Goal: Find specific page/section: Find specific page/section

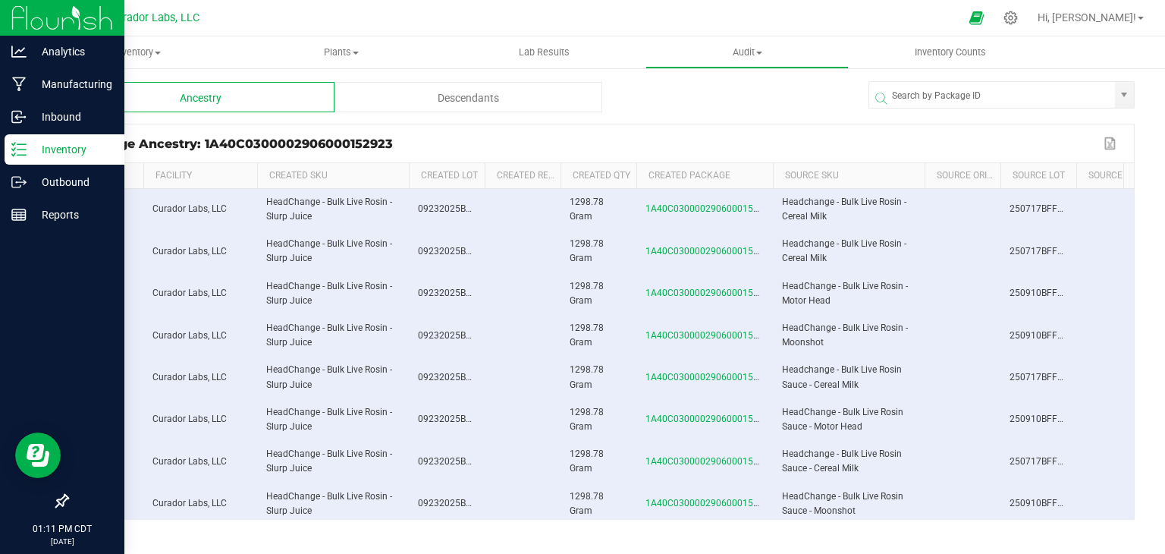
click at [67, 155] on p "Inventory" at bounding box center [72, 149] width 91 height 18
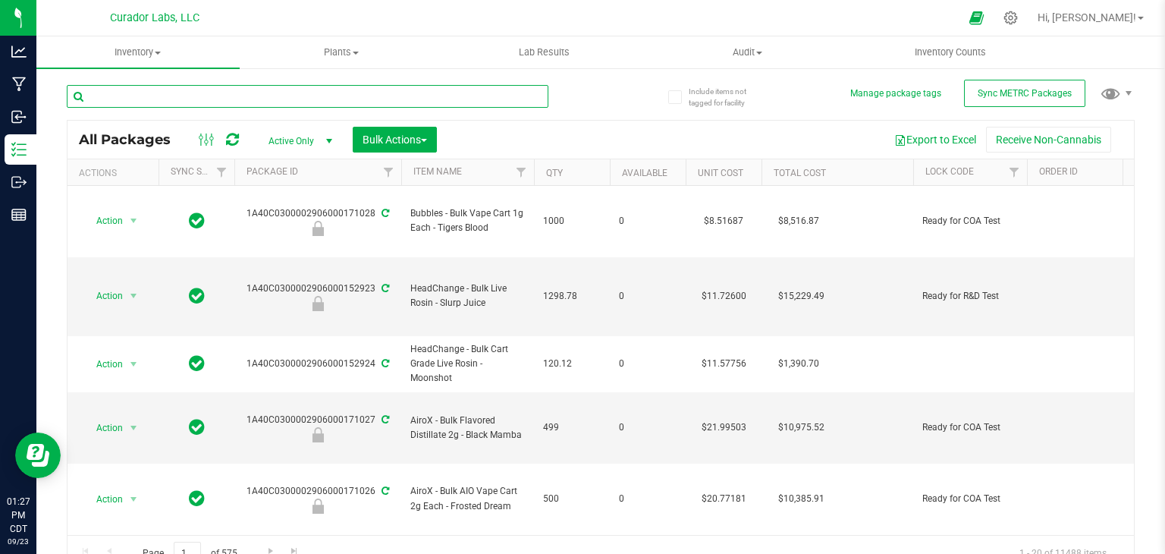
click at [425, 102] on input "text" at bounding box center [308, 96] width 482 height 23
click at [1015, 182] on link "Filter" at bounding box center [1014, 172] width 25 height 26
click at [1009, 174] on span "Filter" at bounding box center [1014, 172] width 12 height 12
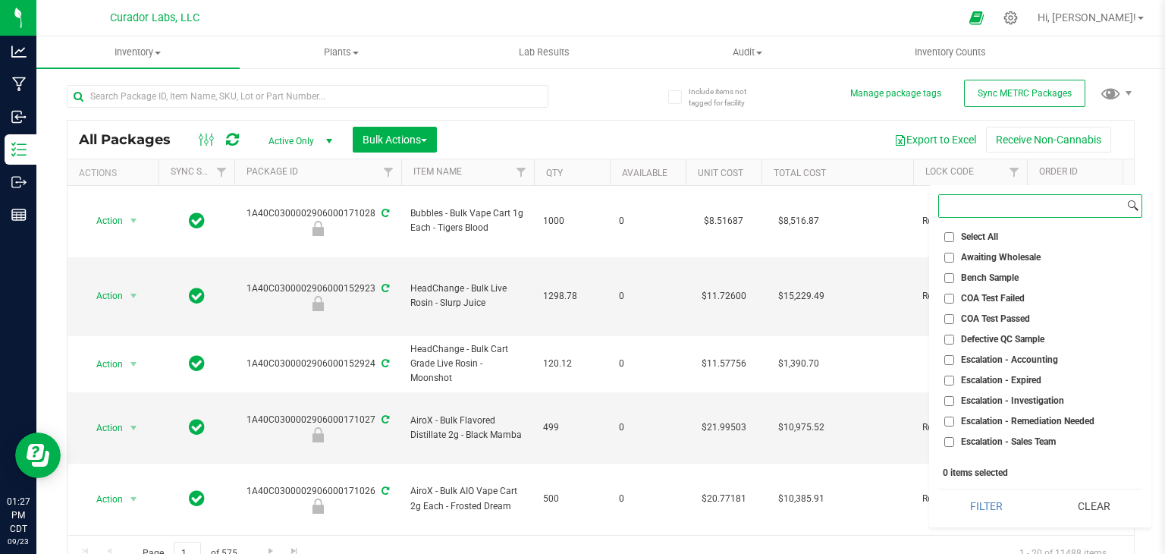
click at [1034, 210] on input at bounding box center [1031, 206] width 185 height 22
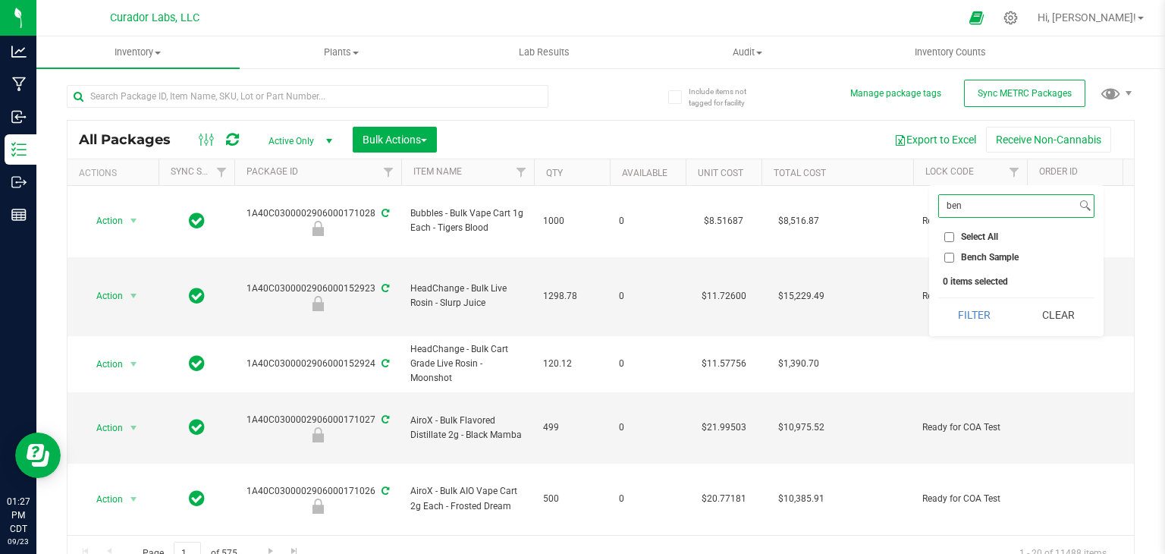
type input "ben"
click at [949, 258] on input "Bench Sample" at bounding box center [949, 258] width 10 height 10
checkbox input "true"
click at [962, 305] on button "Filter" at bounding box center [974, 314] width 73 height 33
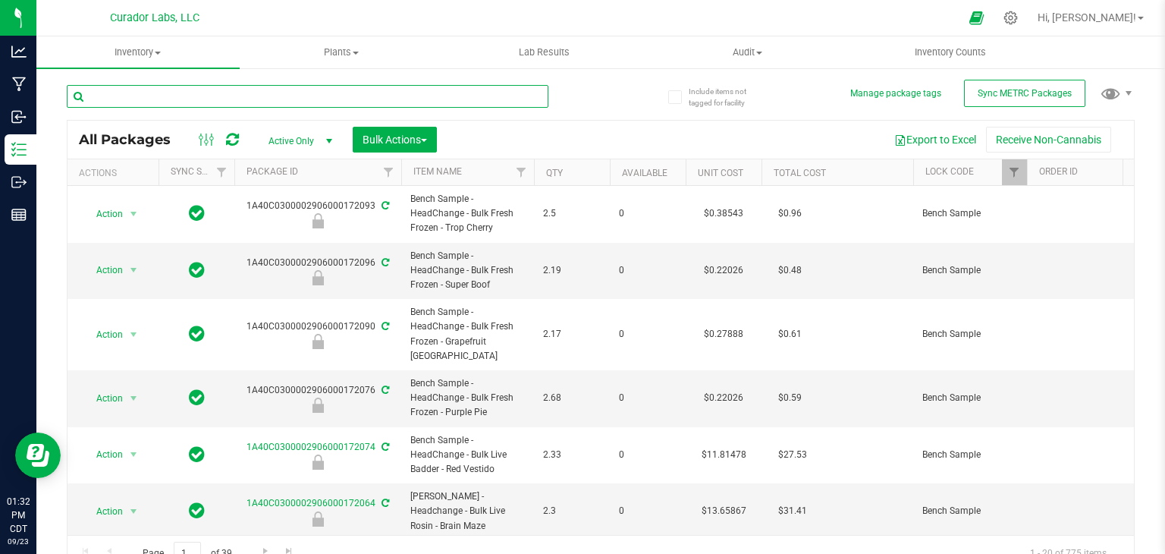
click at [278, 104] on input "text" at bounding box center [308, 96] width 482 height 23
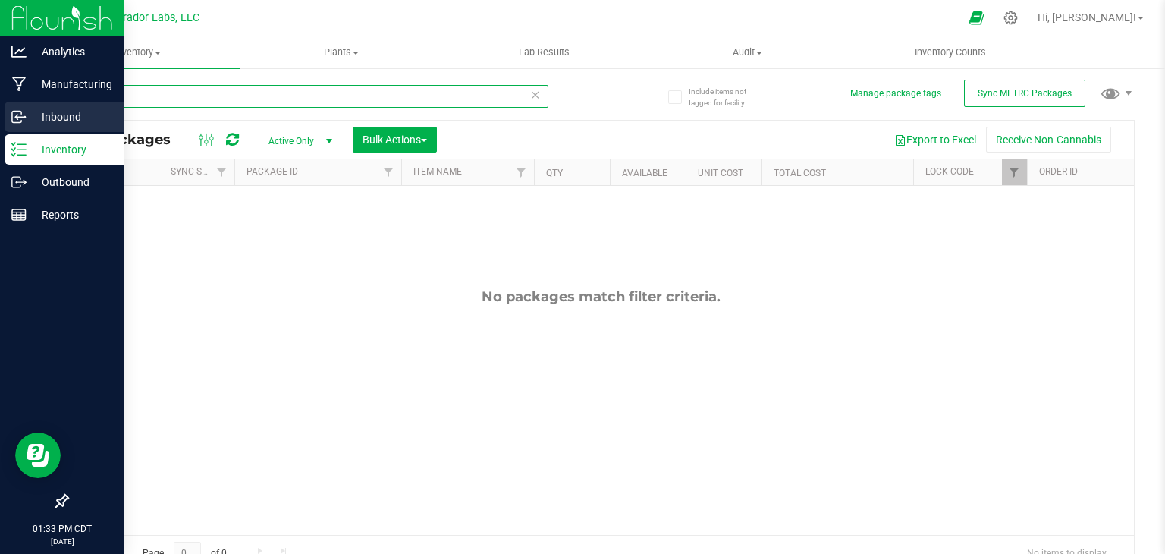
type input "174162"
click at [48, 124] on p "Inbound" at bounding box center [72, 117] width 91 height 18
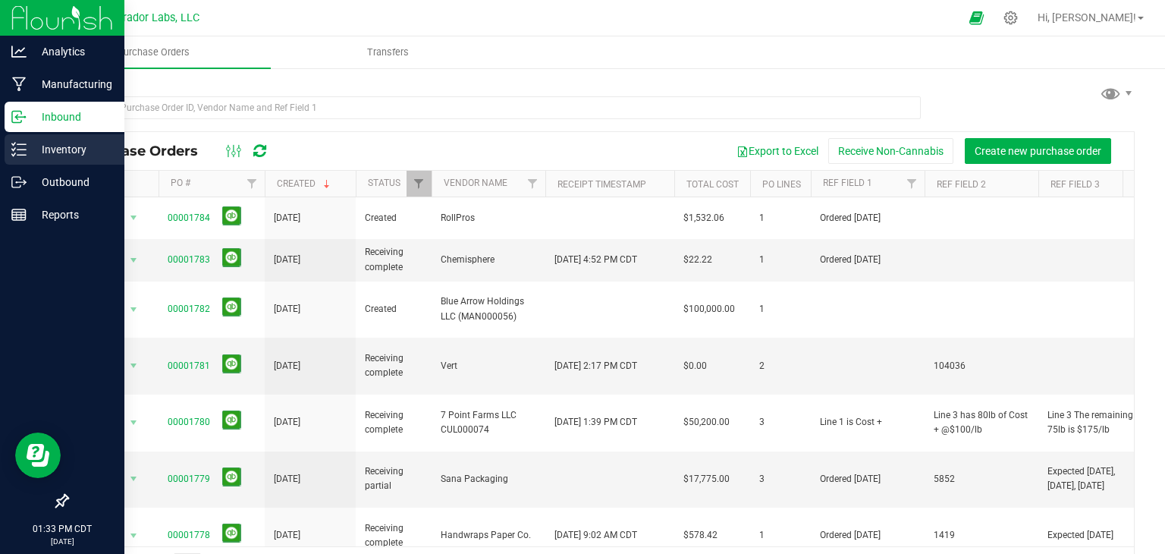
click at [49, 152] on p "Inventory" at bounding box center [72, 149] width 91 height 18
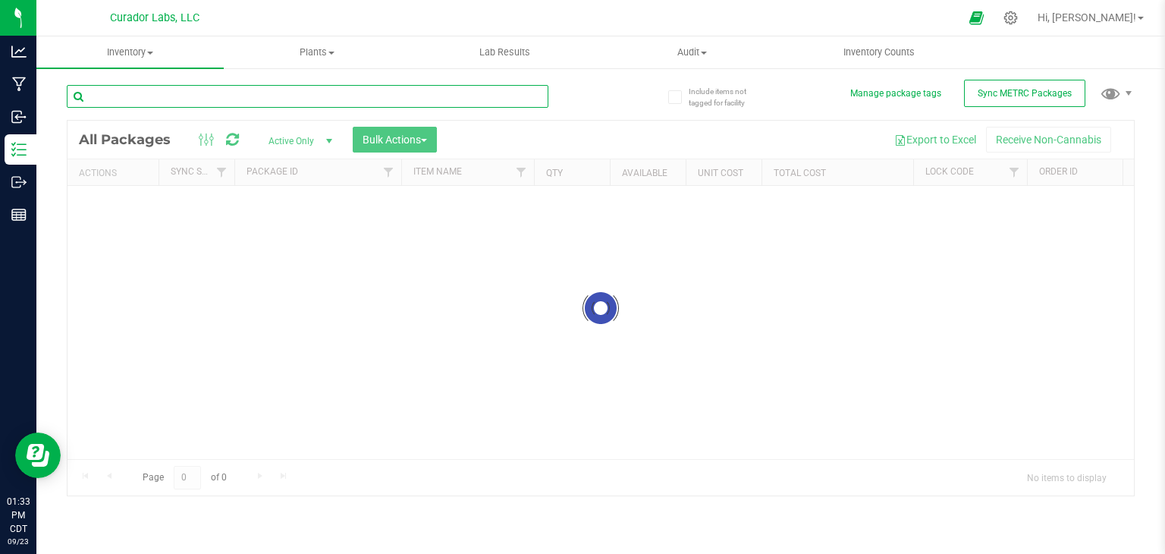
click at [200, 104] on input "text" at bounding box center [308, 96] width 482 height 23
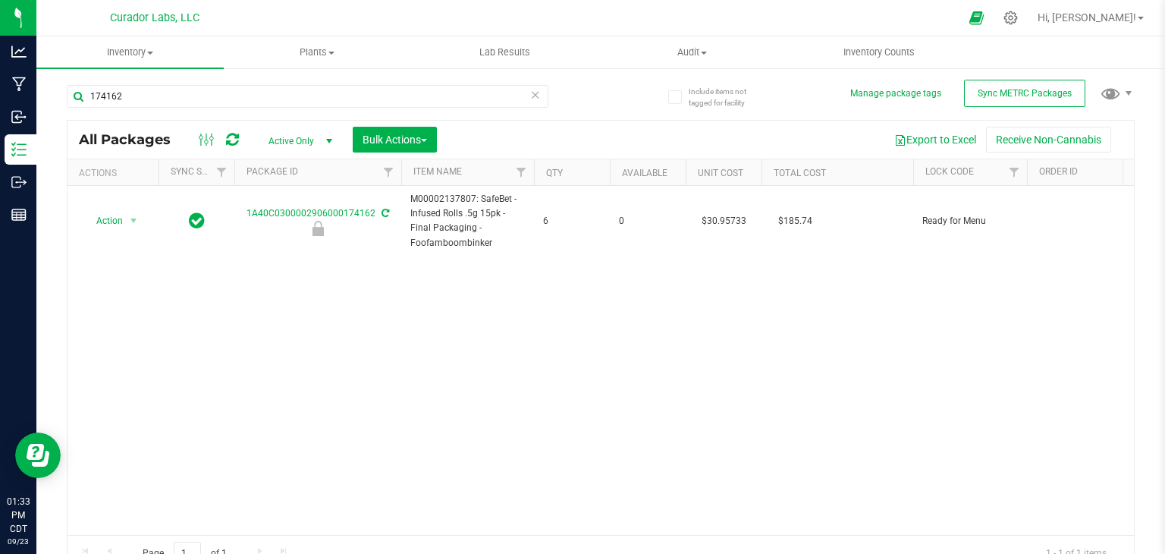
click at [467, 273] on div "Action Action Edit attributes Global inventory Locate package Package audit log…" at bounding box center [600, 360] width 1066 height 349
click at [285, 87] on input "174162" at bounding box center [308, 96] width 482 height 23
click at [335, 91] on input "174162" at bounding box center [308, 96] width 482 height 23
paste input "A40C0300002906000139236"
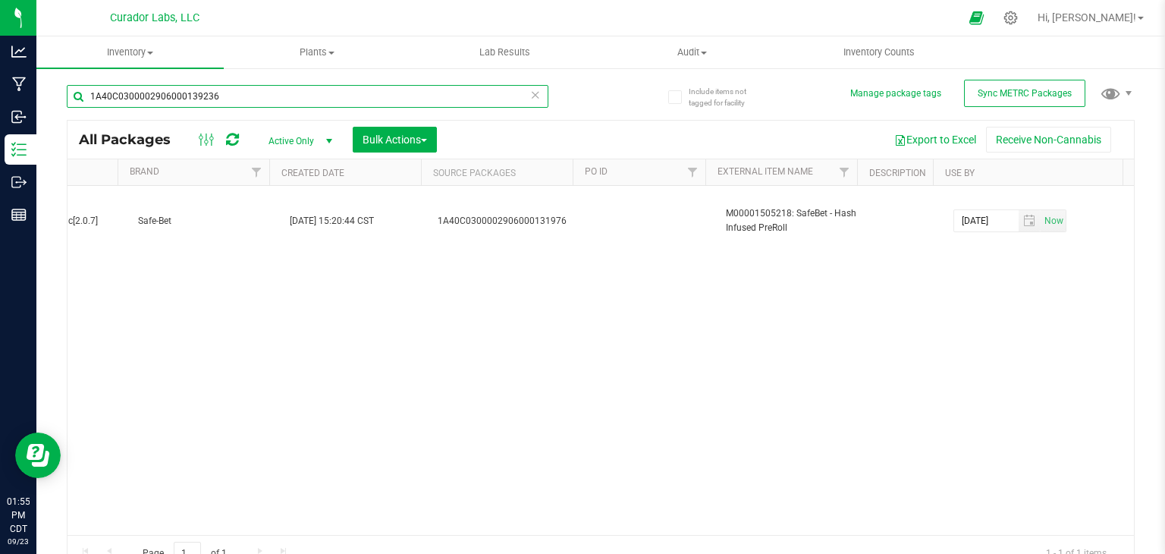
scroll to position [0, 3865]
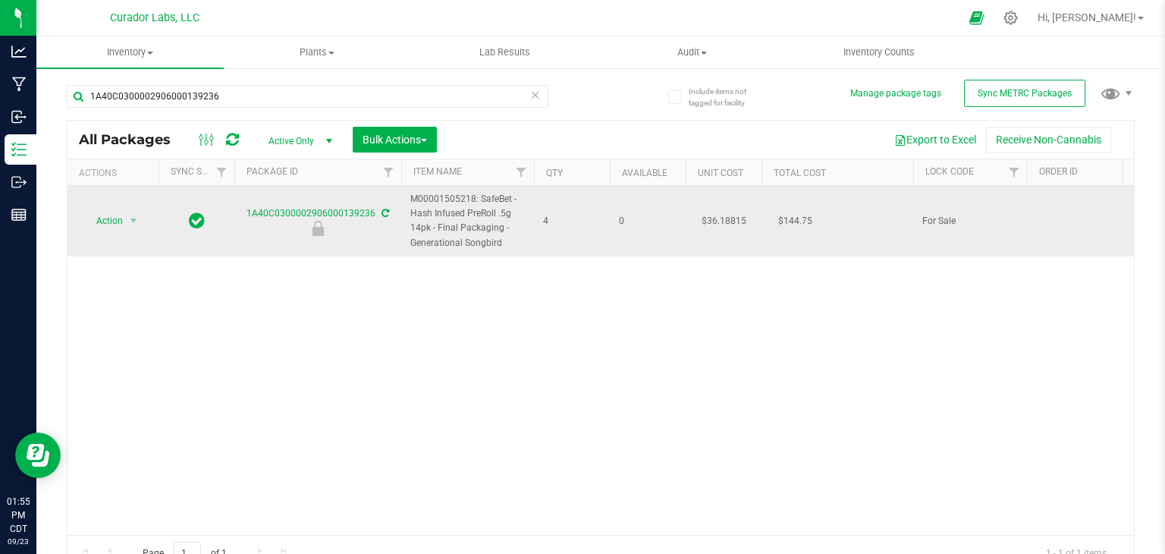
drag, startPoint x: 503, startPoint y: 240, endPoint x: 410, endPoint y: 245, distance: 93.4
click at [410, 245] on span "M00001505218: SafeBet - Hash Infused PreRoll .5g 14pk - Final Packaging - Gener…" at bounding box center [467, 221] width 115 height 58
copy span "Generational Songbird"
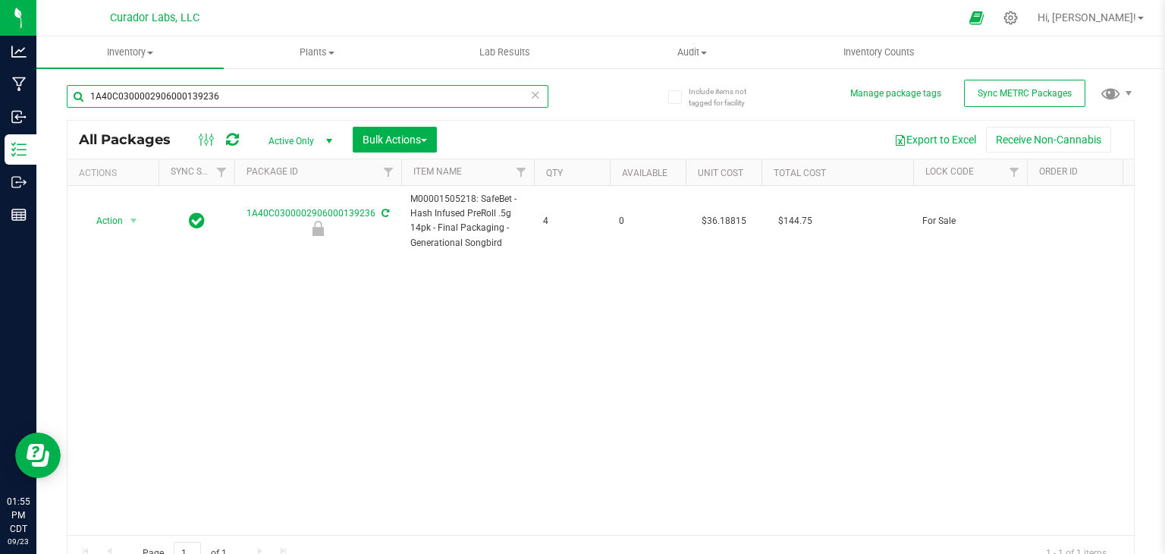
click at [259, 93] on input "1A40C0300002906000139236" at bounding box center [308, 96] width 482 height 23
paste input "Generational Songbird"
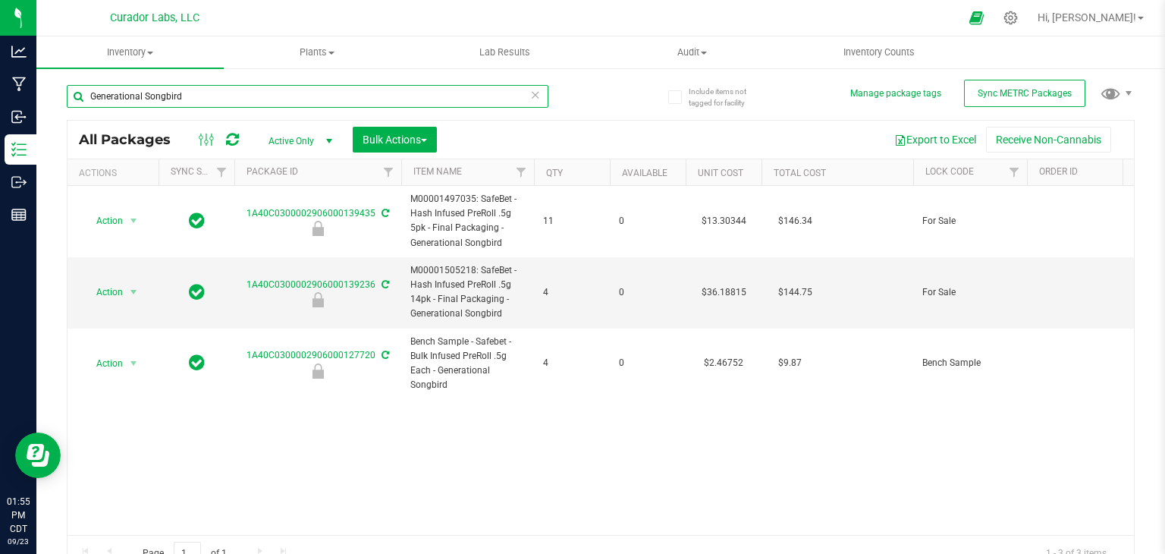
type input "Generational Songbird"
